Goal: Task Accomplishment & Management: Manage account settings

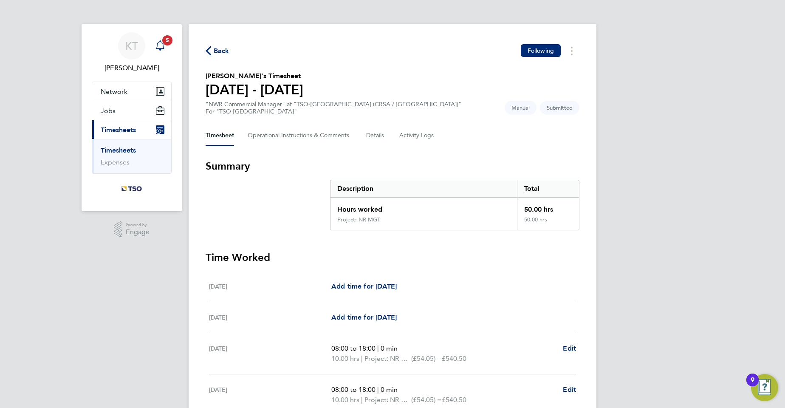
click at [163, 39] on span "5" at bounding box center [167, 40] width 10 height 10
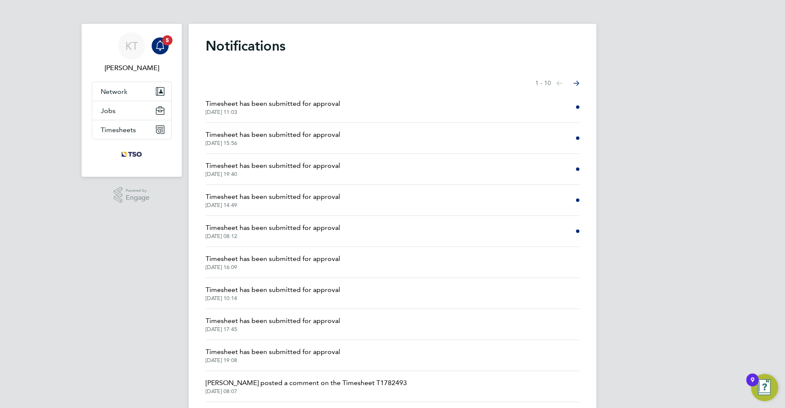
click at [300, 102] on span "Timesheet has been submitted for approval" at bounding box center [273, 104] width 135 height 10
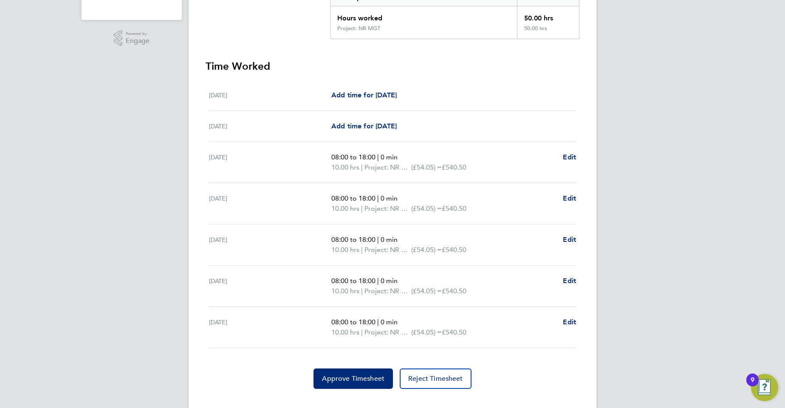
scroll to position [206, 0]
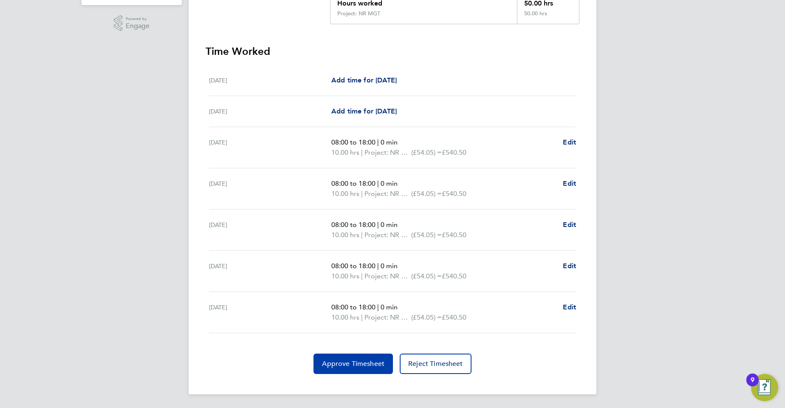
click at [363, 361] on span "Approve Timesheet" at bounding box center [353, 363] width 62 height 8
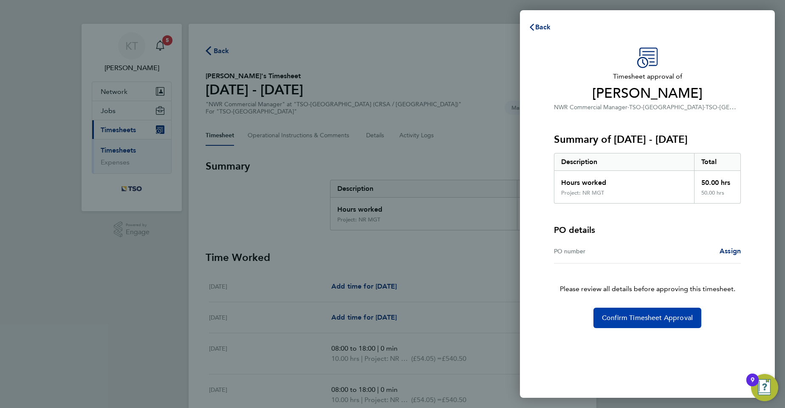
click at [645, 321] on span "Confirm Timesheet Approval" at bounding box center [647, 317] width 91 height 8
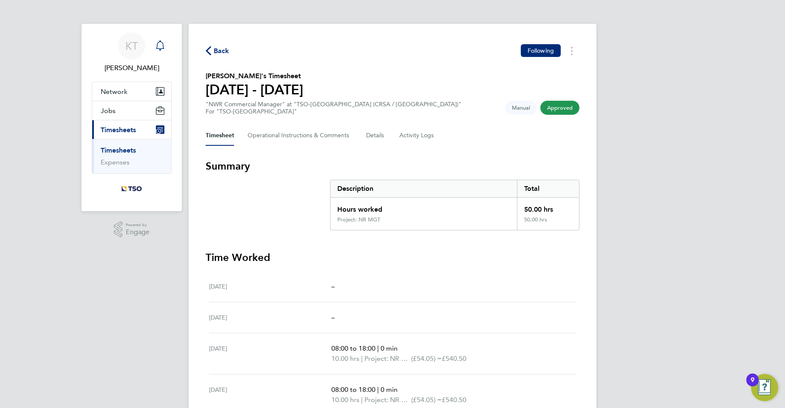
click at [162, 42] on icon "Main navigation" at bounding box center [160, 45] width 10 height 10
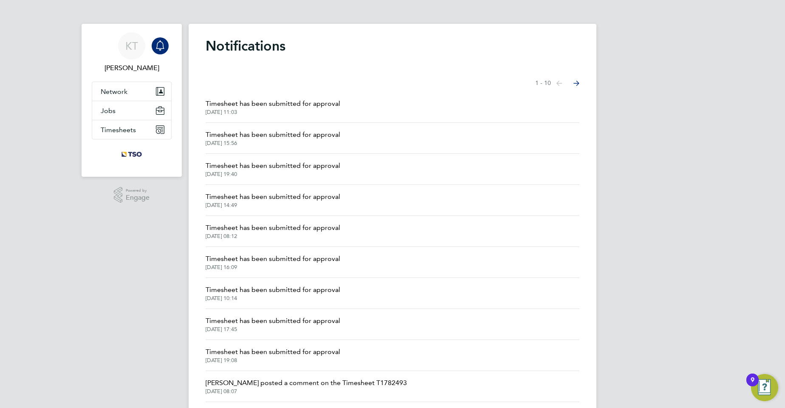
click at [291, 135] on span "Timesheet has been submitted for approval" at bounding box center [273, 134] width 135 height 10
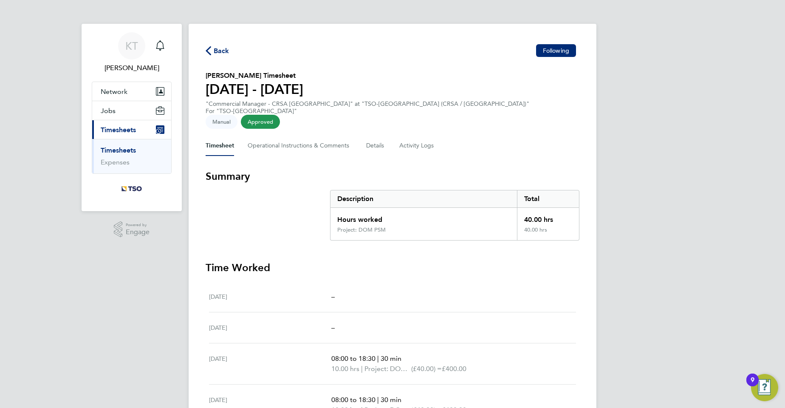
click at [137, 128] on button "Current page: Timesheets" at bounding box center [131, 129] width 79 height 19
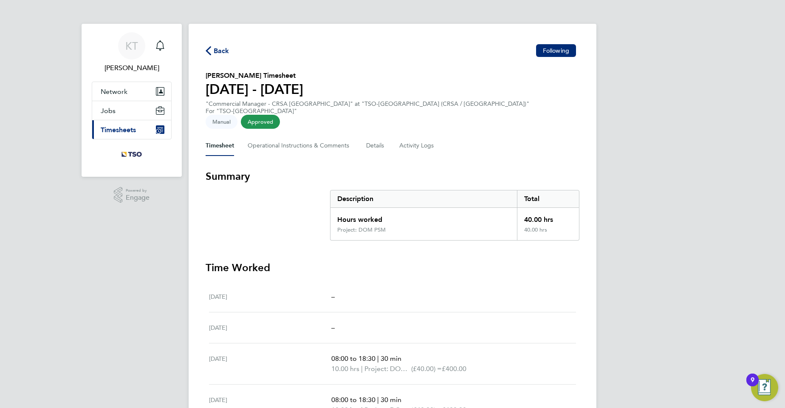
click at [125, 129] on span "Timesheets" at bounding box center [118, 130] width 35 height 8
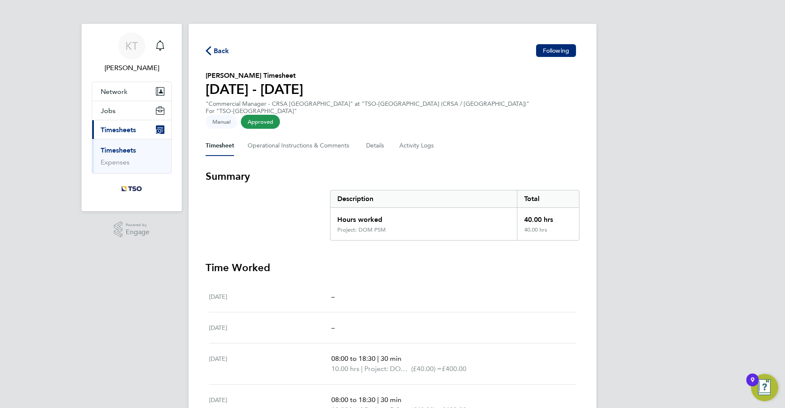
click at [107, 151] on link "Timesheets" at bounding box center [118, 150] width 35 height 8
